Goal: Information Seeking & Learning: Learn about a topic

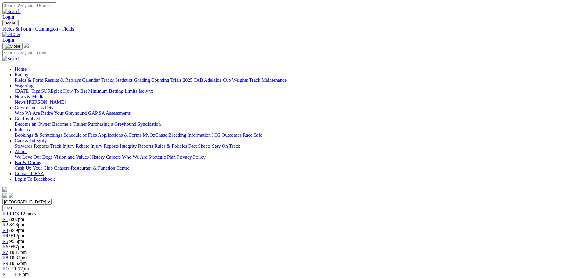
click at [56, 205] on input "Wednesday, 24 Sep 2025" at bounding box center [29, 208] width 54 height 6
type input "Friday, 26 Sep 2025"
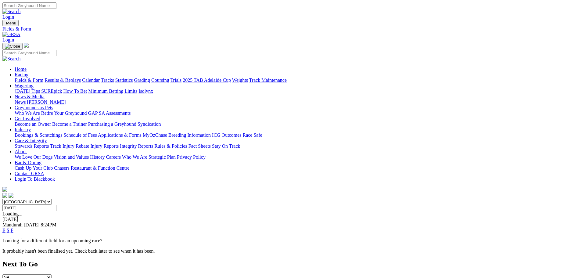
click at [13, 228] on link "F" at bounding box center [12, 230] width 3 height 5
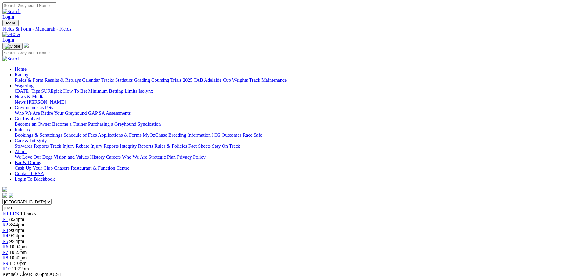
click at [484, 199] on div "South Australia New South Wales Northern Territory Queensland Tasmania Victoria…" at bounding box center [290, 235] width 576 height 73
click at [56, 205] on input "[DATE]" at bounding box center [29, 208] width 54 height 6
type input "[DATE]"
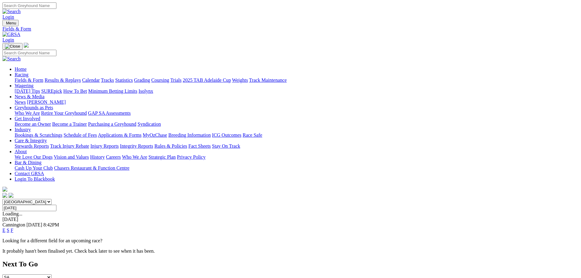
click at [13, 228] on link "F" at bounding box center [12, 230] width 3 height 5
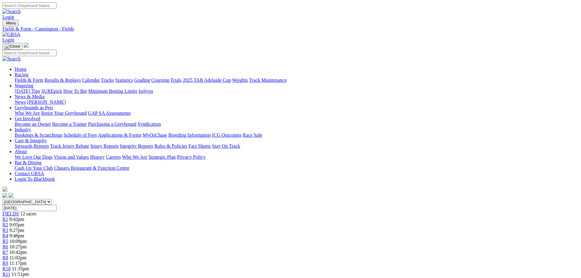
click at [27, 250] on span "10:42pm" at bounding box center [17, 252] width 17 height 5
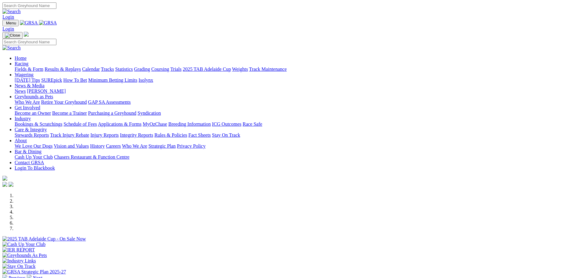
click at [28, 61] on link "Racing" at bounding box center [22, 63] width 14 height 5
click at [43, 67] on link "Fields & Form" at bounding box center [29, 69] width 29 height 5
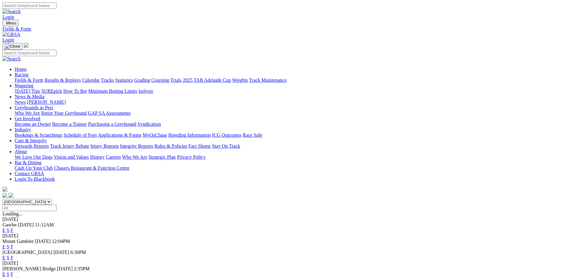
click at [52, 199] on select "[GEOGRAPHIC_DATA] [GEOGRAPHIC_DATA] [GEOGRAPHIC_DATA] [GEOGRAPHIC_DATA] [GEOGRA…" at bounding box center [26, 202] width 49 height 6
select select "WA"
click at [52, 199] on select "[GEOGRAPHIC_DATA] [GEOGRAPHIC_DATA] [GEOGRAPHIC_DATA] [GEOGRAPHIC_DATA] [GEOGRA…" at bounding box center [26, 202] width 49 height 6
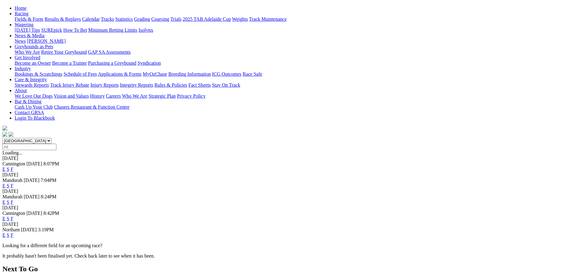
click at [13, 200] on link "F" at bounding box center [12, 202] width 3 height 5
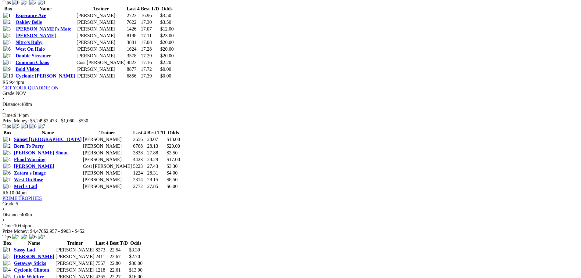
scroll to position [610, 0]
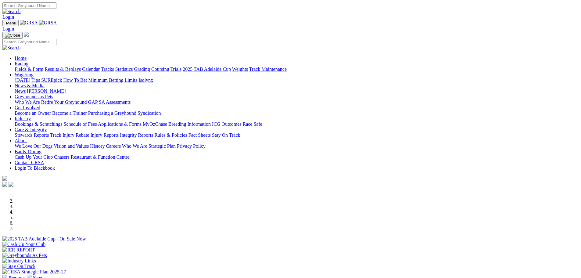
click at [28, 61] on link "Racing" at bounding box center [22, 63] width 14 height 5
click at [43, 67] on link "Fields & Form" at bounding box center [29, 69] width 29 height 5
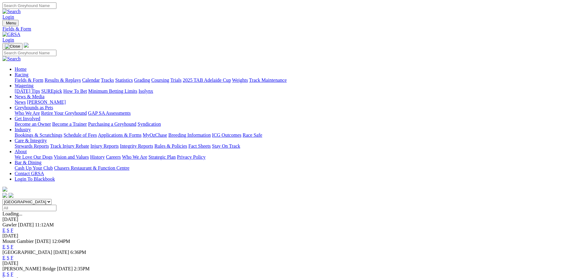
click at [52, 199] on select "South Australia New South Wales Northern Territory Queensland Tasmania Victoria…" at bounding box center [26, 202] width 49 height 6
select select "WA"
click at [52, 199] on select "South Australia New South Wales Northern Territory Queensland Tasmania Victoria…" at bounding box center [26, 202] width 49 height 6
click at [5, 261] on link "E" at bounding box center [3, 263] width 3 height 5
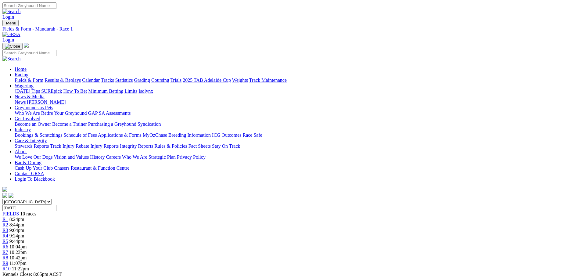
click at [27, 250] on span "10:23pm" at bounding box center [17, 252] width 17 height 5
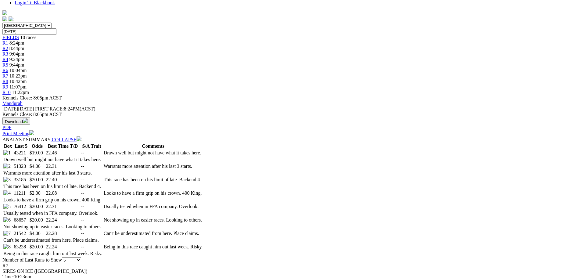
scroll to position [214, 0]
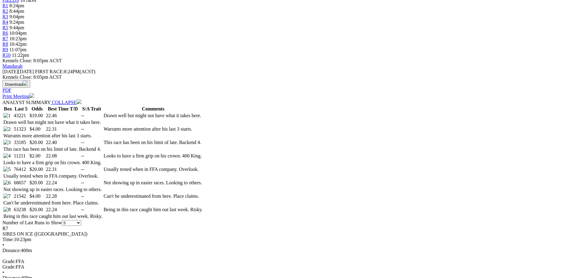
select select "10"
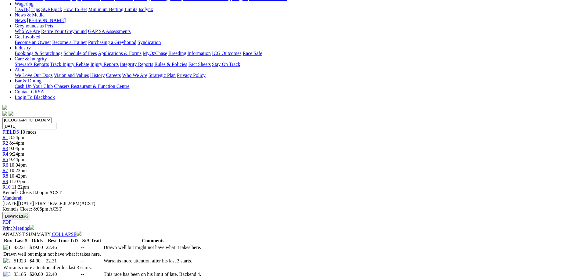
scroll to position [122, 0]
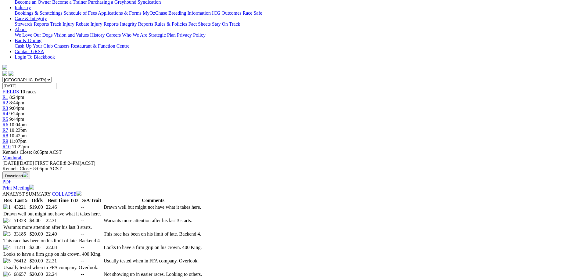
select select "20"
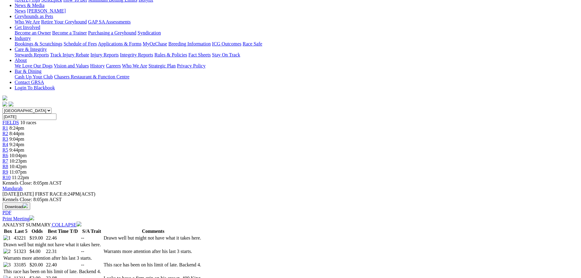
scroll to position [92, 0]
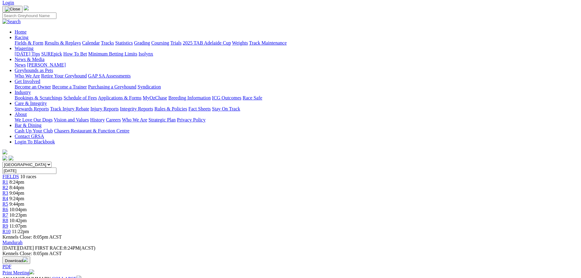
scroll to position [0, 0]
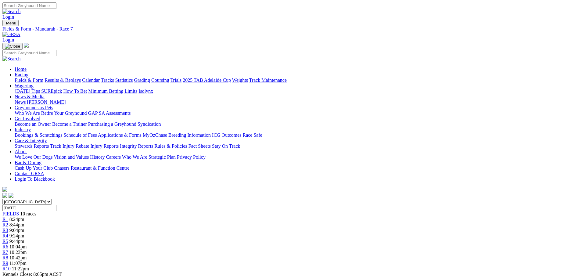
click at [27, 255] on span "10:42pm" at bounding box center [17, 257] width 17 height 5
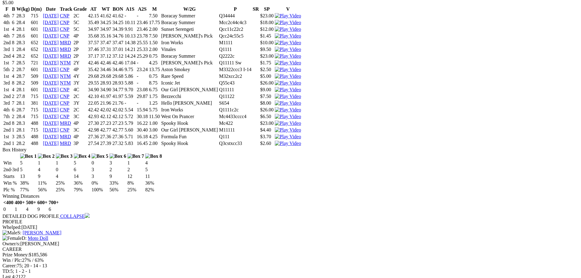
scroll to position [2655, 0]
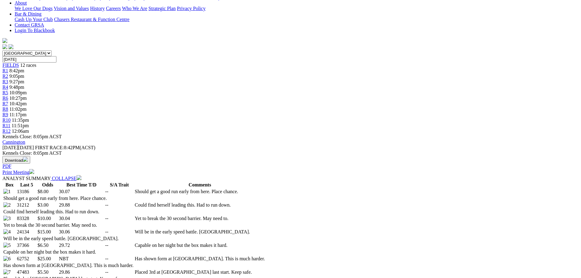
scroll to position [153, 0]
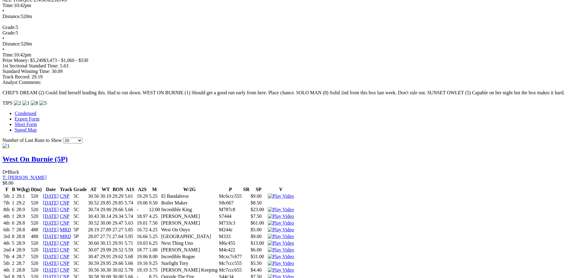
scroll to position [0, 0]
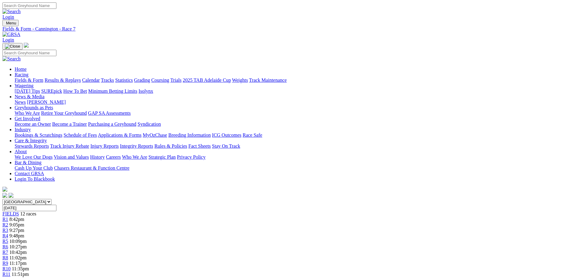
click at [8, 261] on link "R9" at bounding box center [5, 263] width 6 height 5
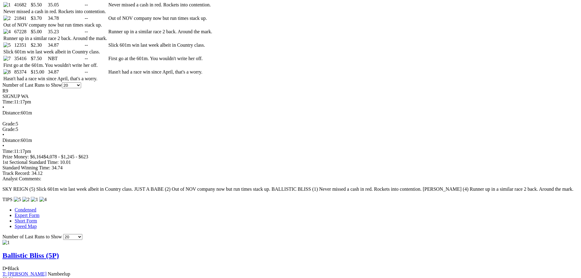
scroll to position [214, 0]
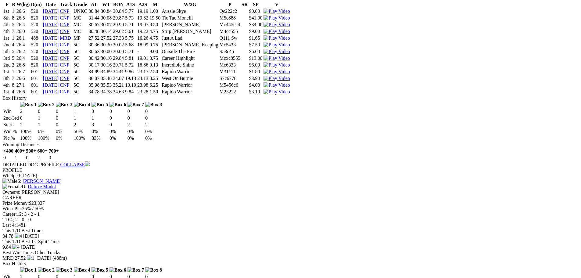
scroll to position [977, 0]
